Goal: Check status: Check status

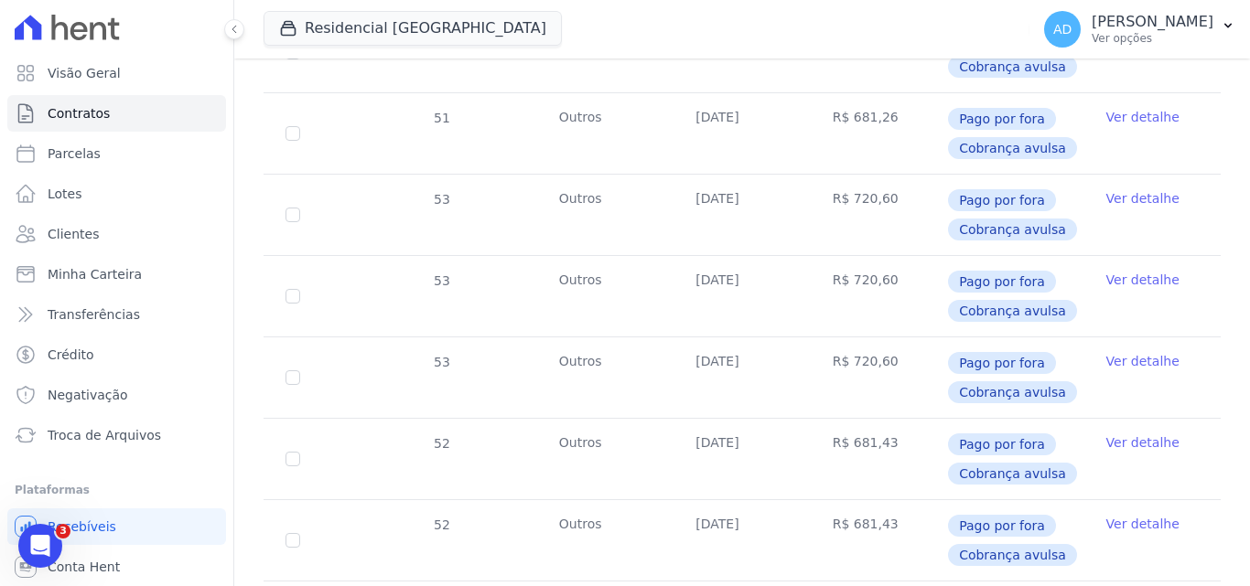
scroll to position [640, 0]
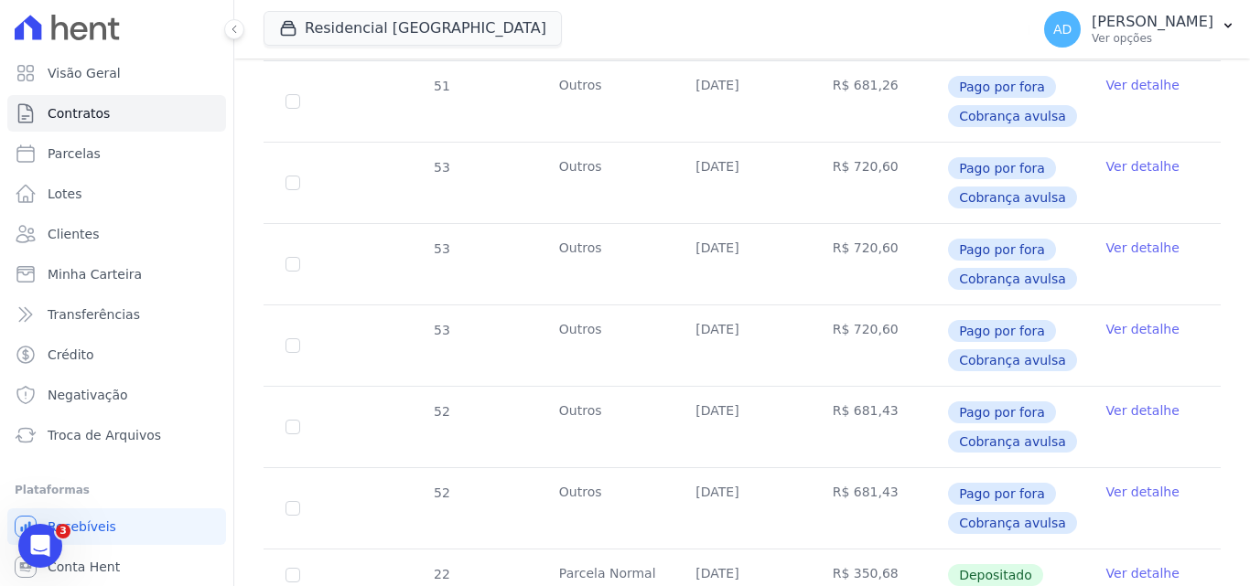
click at [52, 541] on icon "Abertura do Messenger da Intercom" at bounding box center [41, 547] width 30 height 30
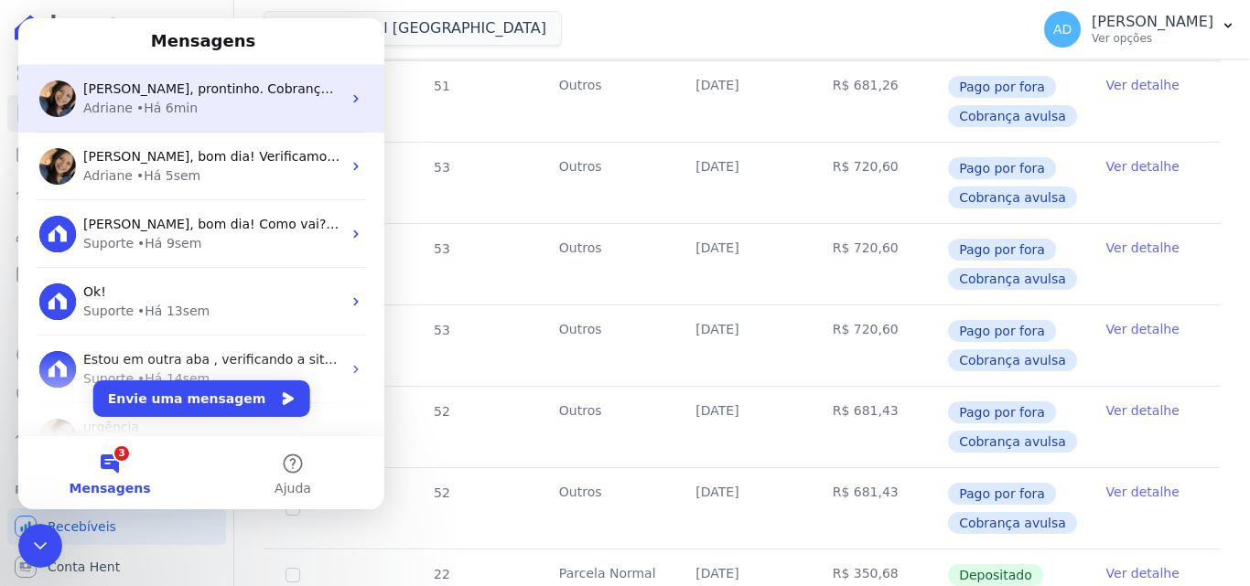
click at [226, 107] on div "Adriane • Há 6min" at bounding box center [212, 108] width 258 height 19
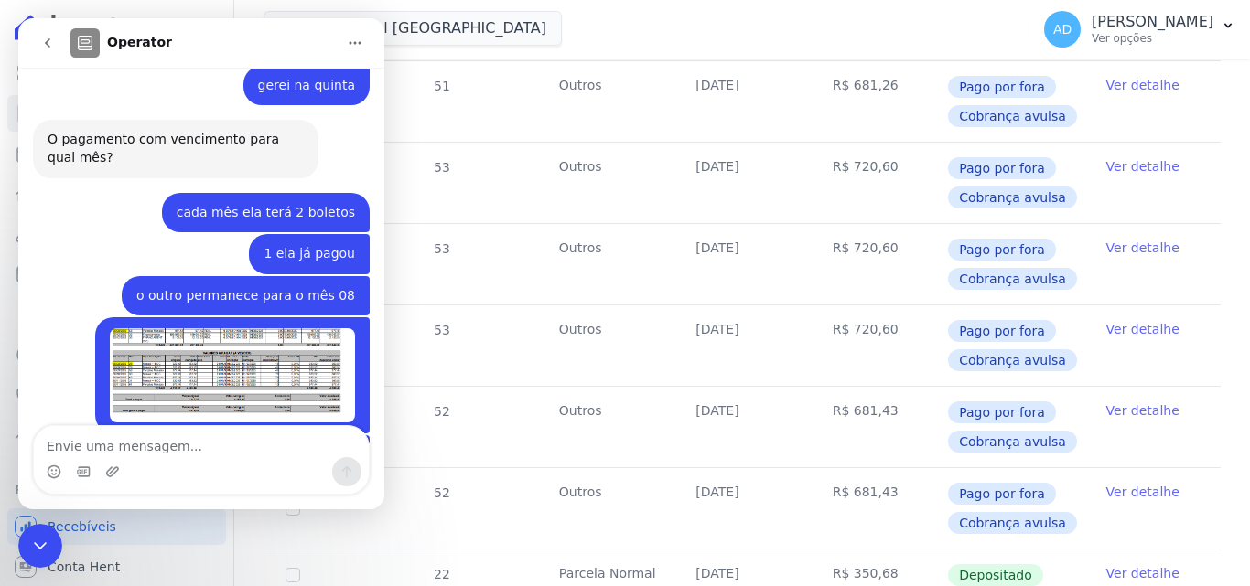
scroll to position [8168, 0]
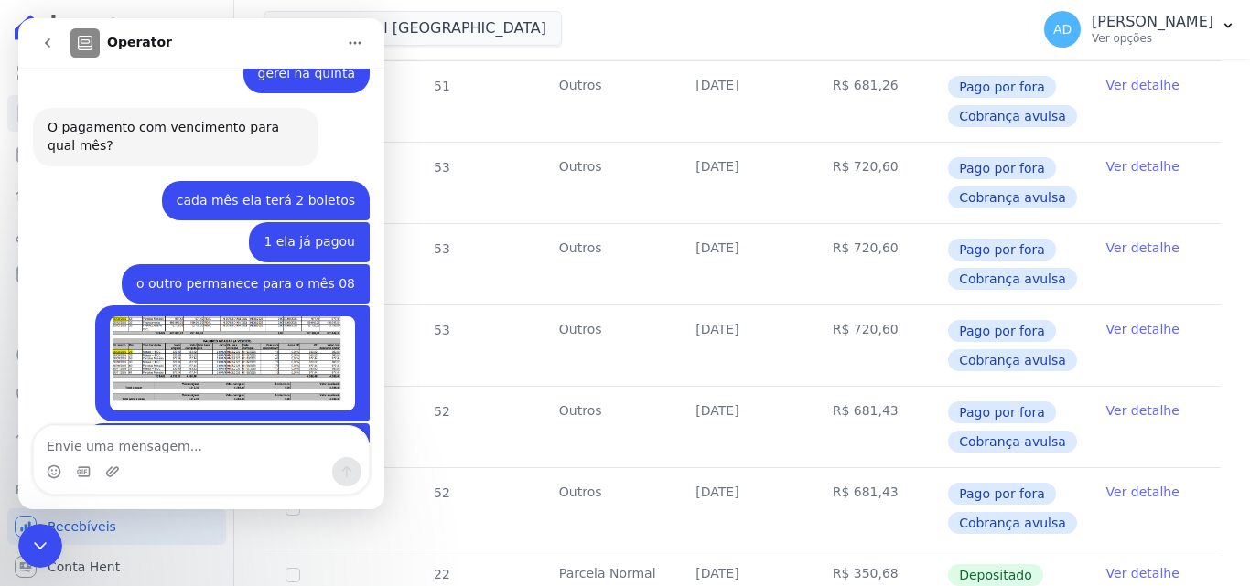
click at [179, 433] on textarea "Envie uma mensagem..." at bounding box center [201, 441] width 335 height 31
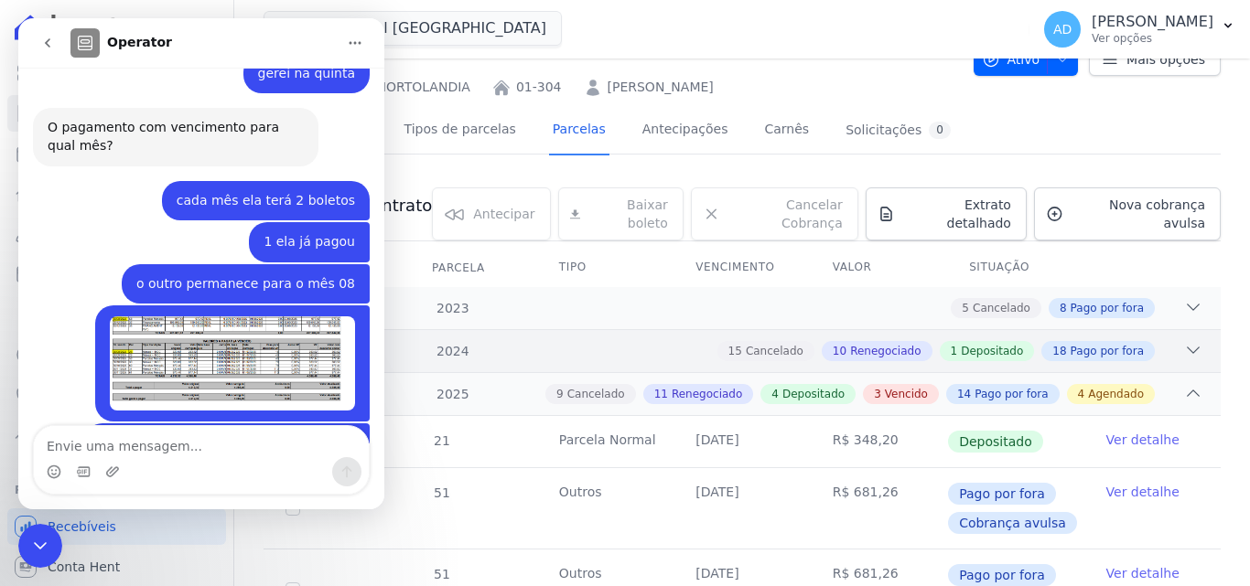
scroll to position [183, 0]
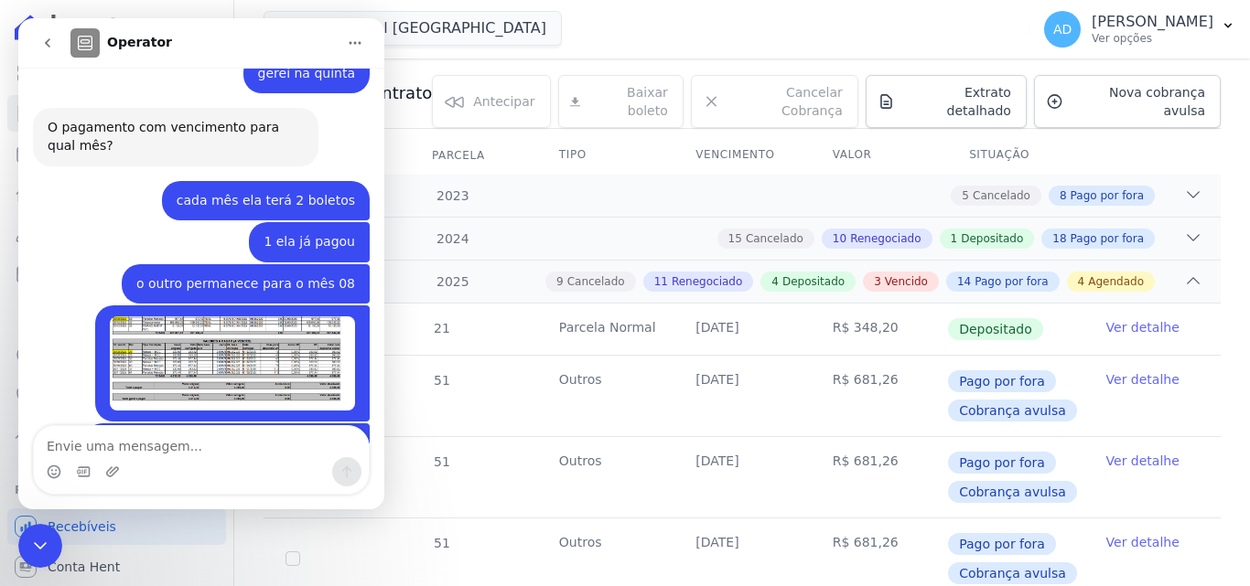
click at [36, 537] on icon "Encerramento do Messenger da Intercom" at bounding box center [40, 546] width 22 height 22
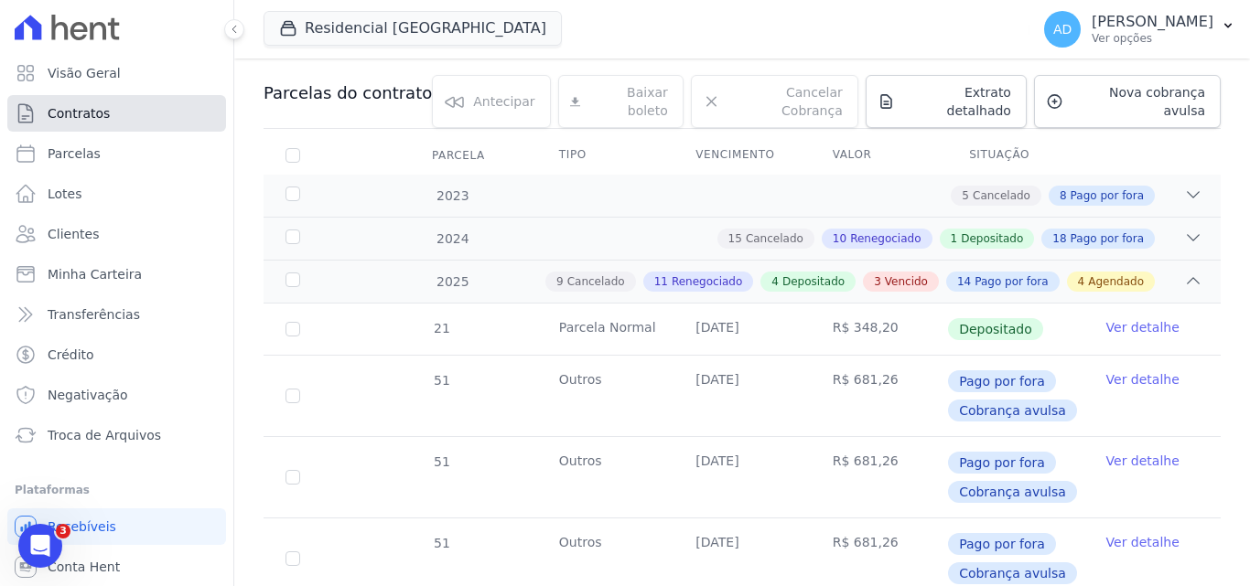
click at [145, 122] on link "Contratos" at bounding box center [116, 113] width 219 height 37
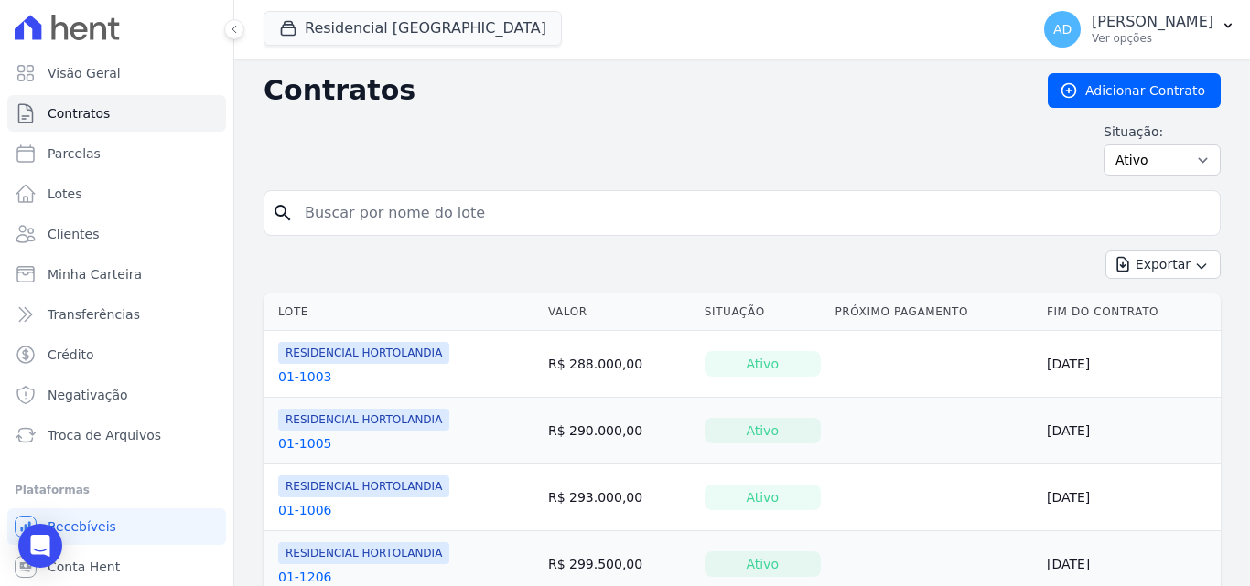
click at [364, 226] on input "search" at bounding box center [753, 213] width 919 height 37
click at [90, 151] on span "Parcelas" at bounding box center [74, 154] width 53 height 18
select select
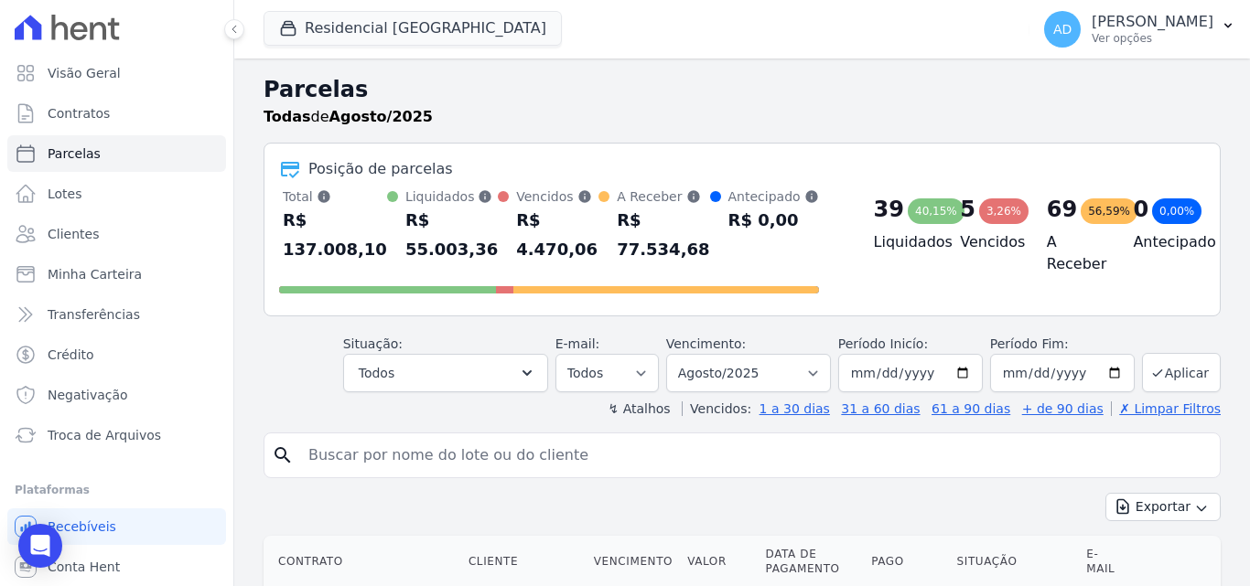
click at [372, 458] on input "search" at bounding box center [754, 455] width 915 height 37
type input "roseli"
select select
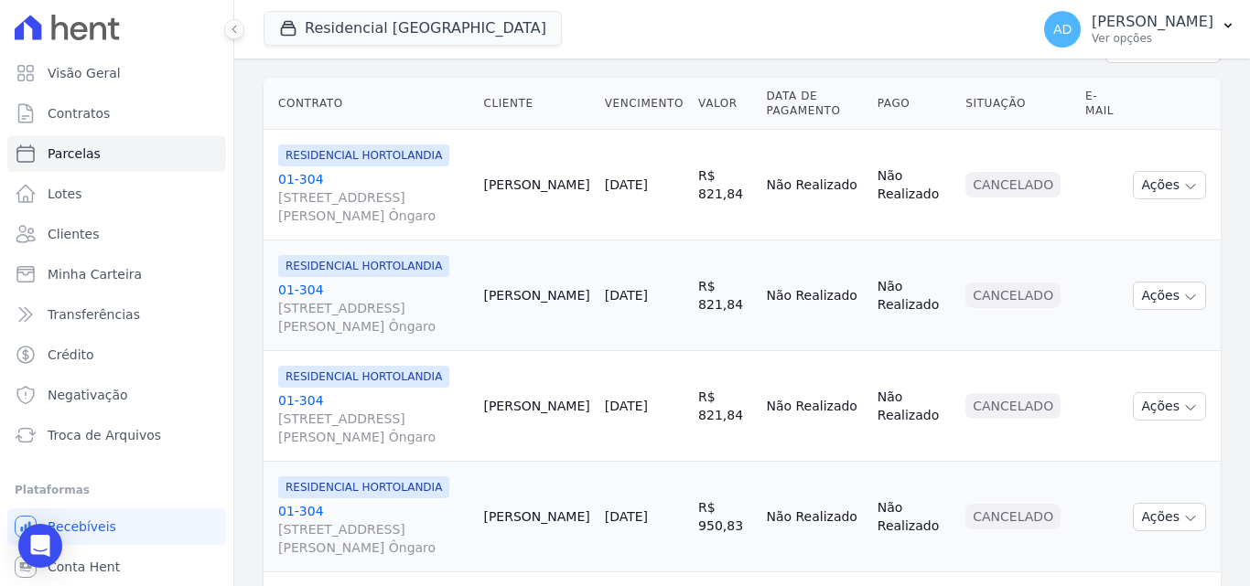
scroll to position [274, 0]
click at [289, 174] on link "01-304 [STREET_ADDRESS][PERSON_NAME] Ôngaro" at bounding box center [373, 196] width 190 height 55
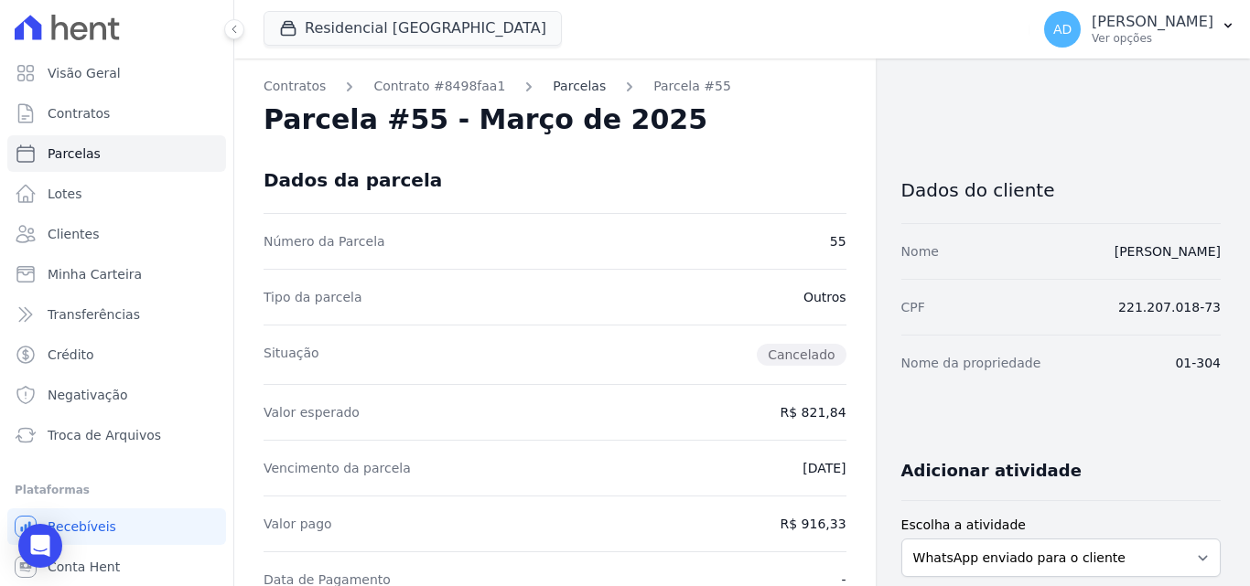
click at [553, 82] on link "Parcelas" at bounding box center [579, 86] width 53 height 19
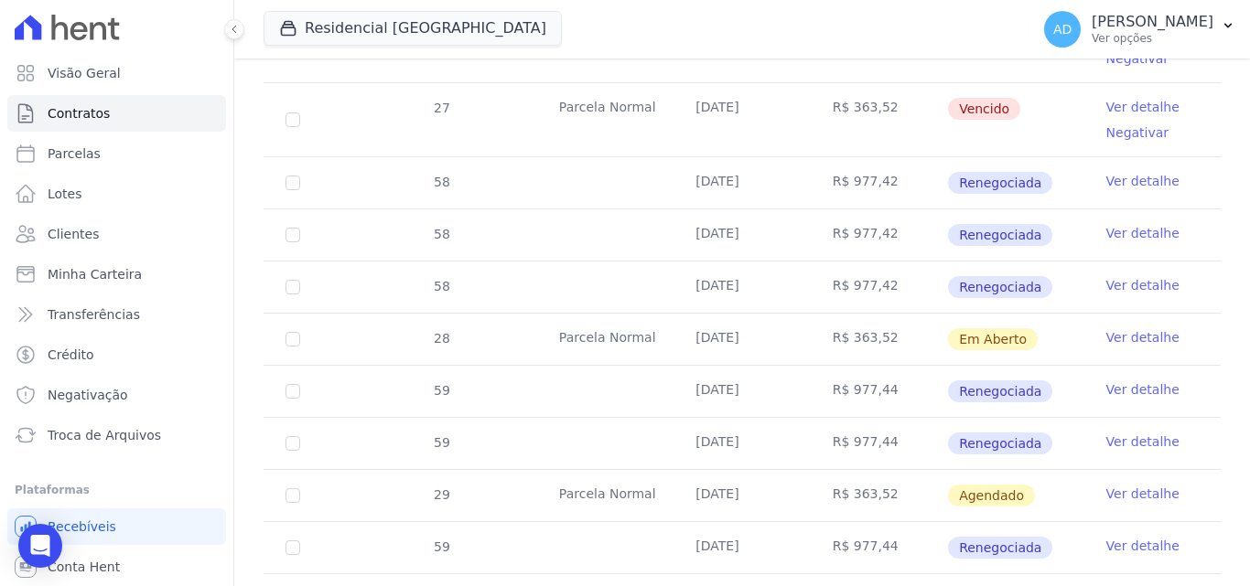
scroll to position [2379, 0]
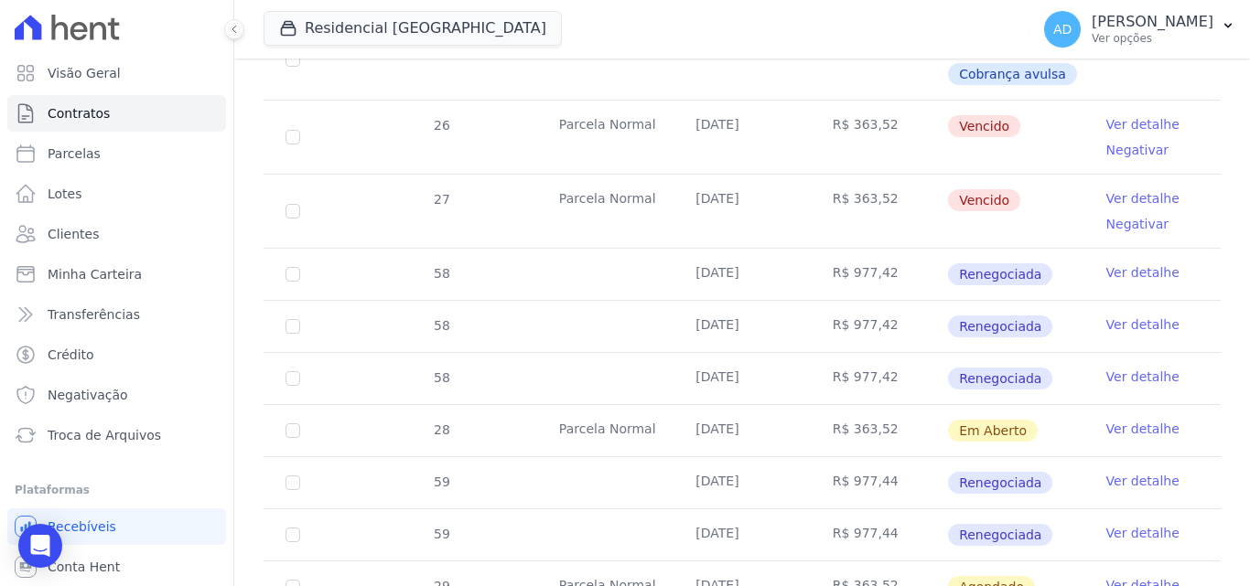
click at [1135, 189] on link "Ver detalhe" at bounding box center [1142, 198] width 73 height 18
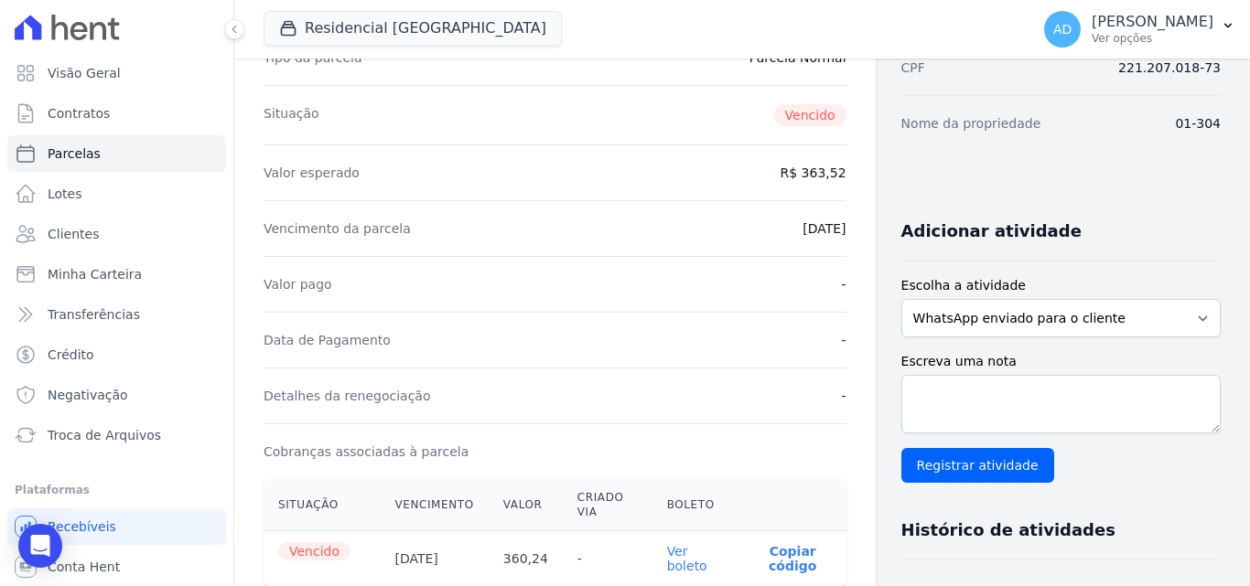
scroll to position [147, 0]
